Goal: Find specific page/section: Find specific page/section

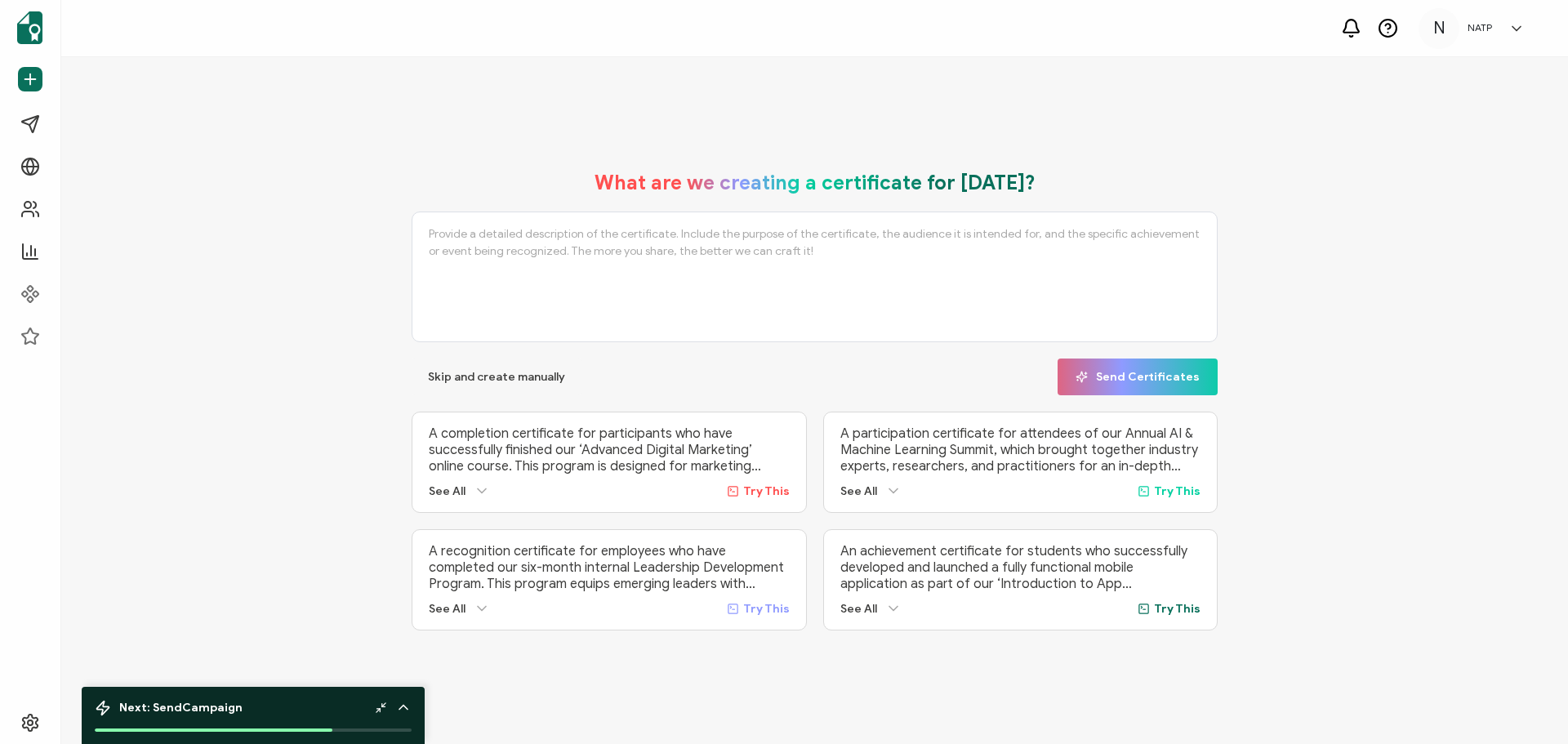
click at [1389, 29] on icon at bounding box center [1388, 26] width 5 height 5
click at [33, 728] on icon at bounding box center [34, 723] width 20 height 20
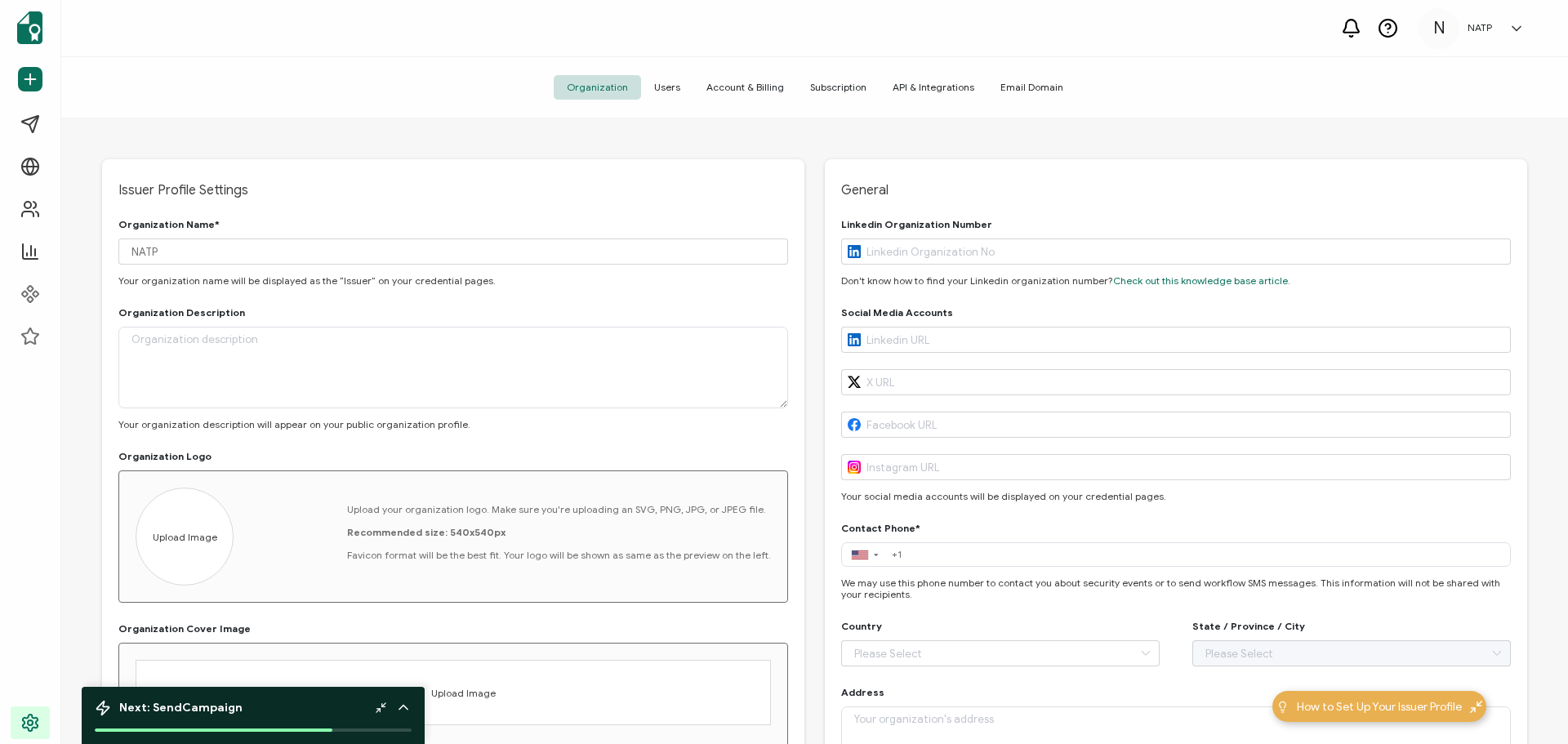
click at [917, 98] on span "API & Integrations" at bounding box center [932, 88] width 107 height 25
